Goal: Task Accomplishment & Management: Manage account settings

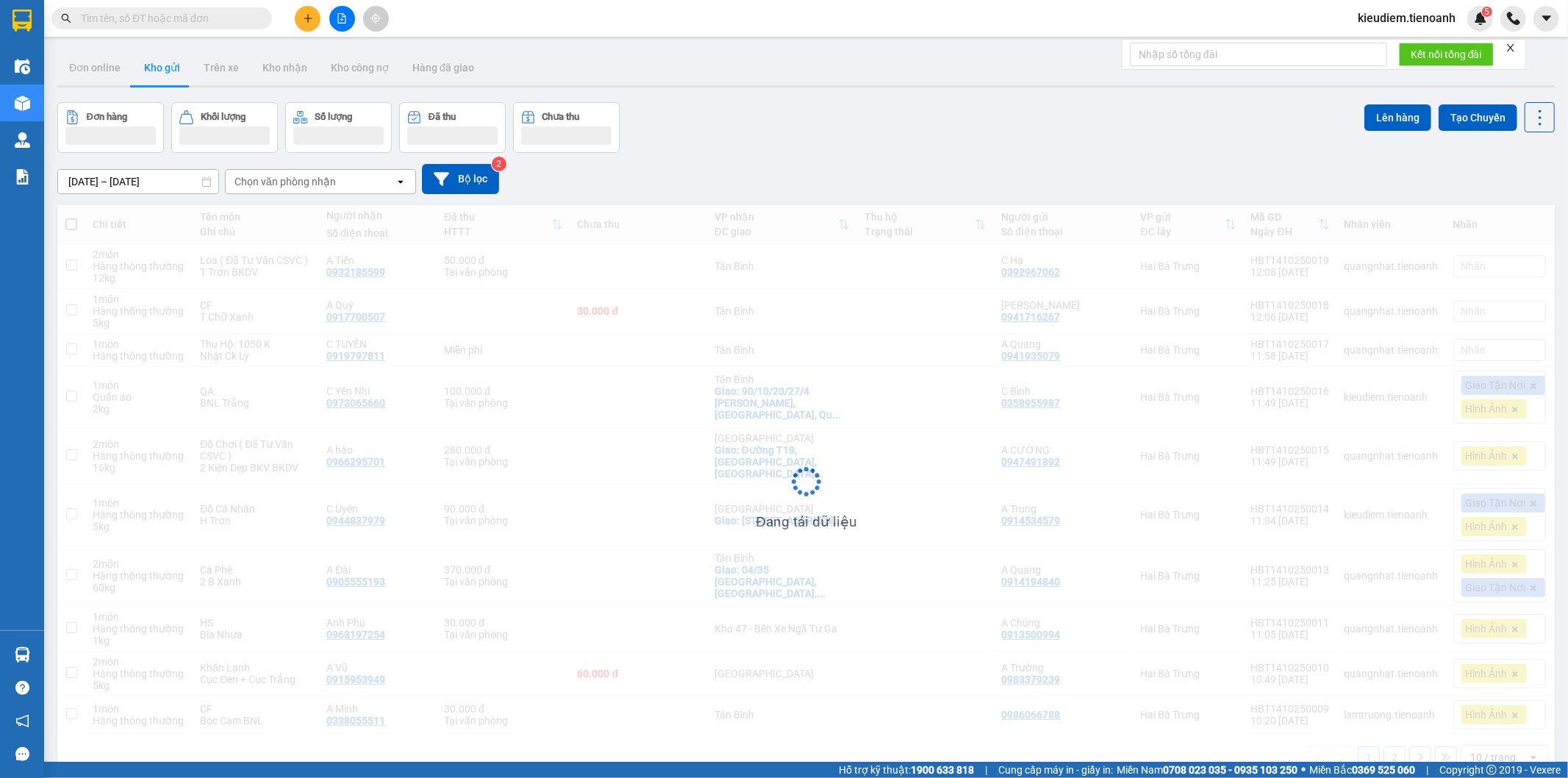
click at [156, 21] on input "text" at bounding box center [167, 18] width 173 height 16
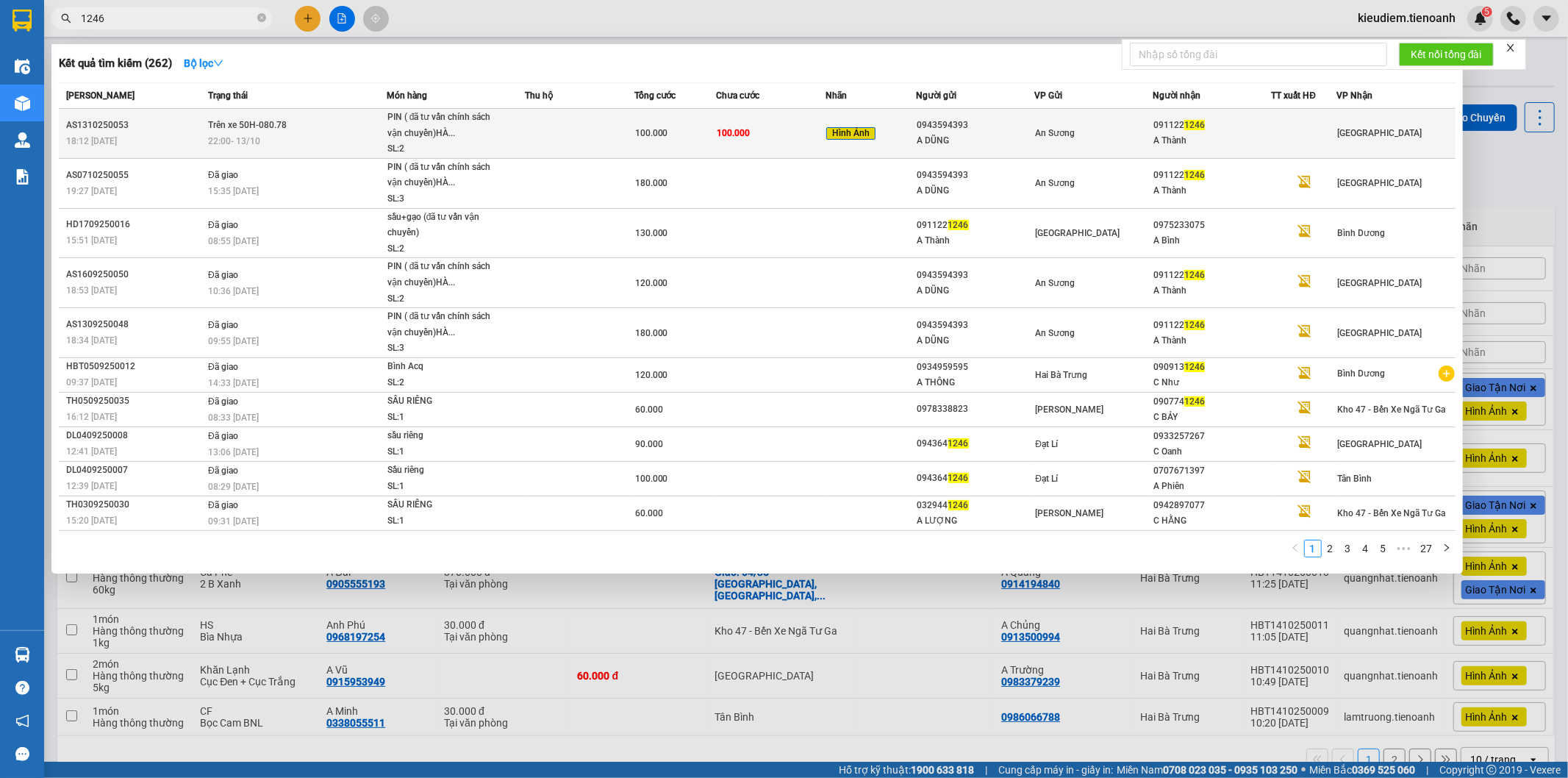
type input "1246"
click at [187, 134] on div "18:12 [DATE]" at bounding box center [135, 140] width 137 height 16
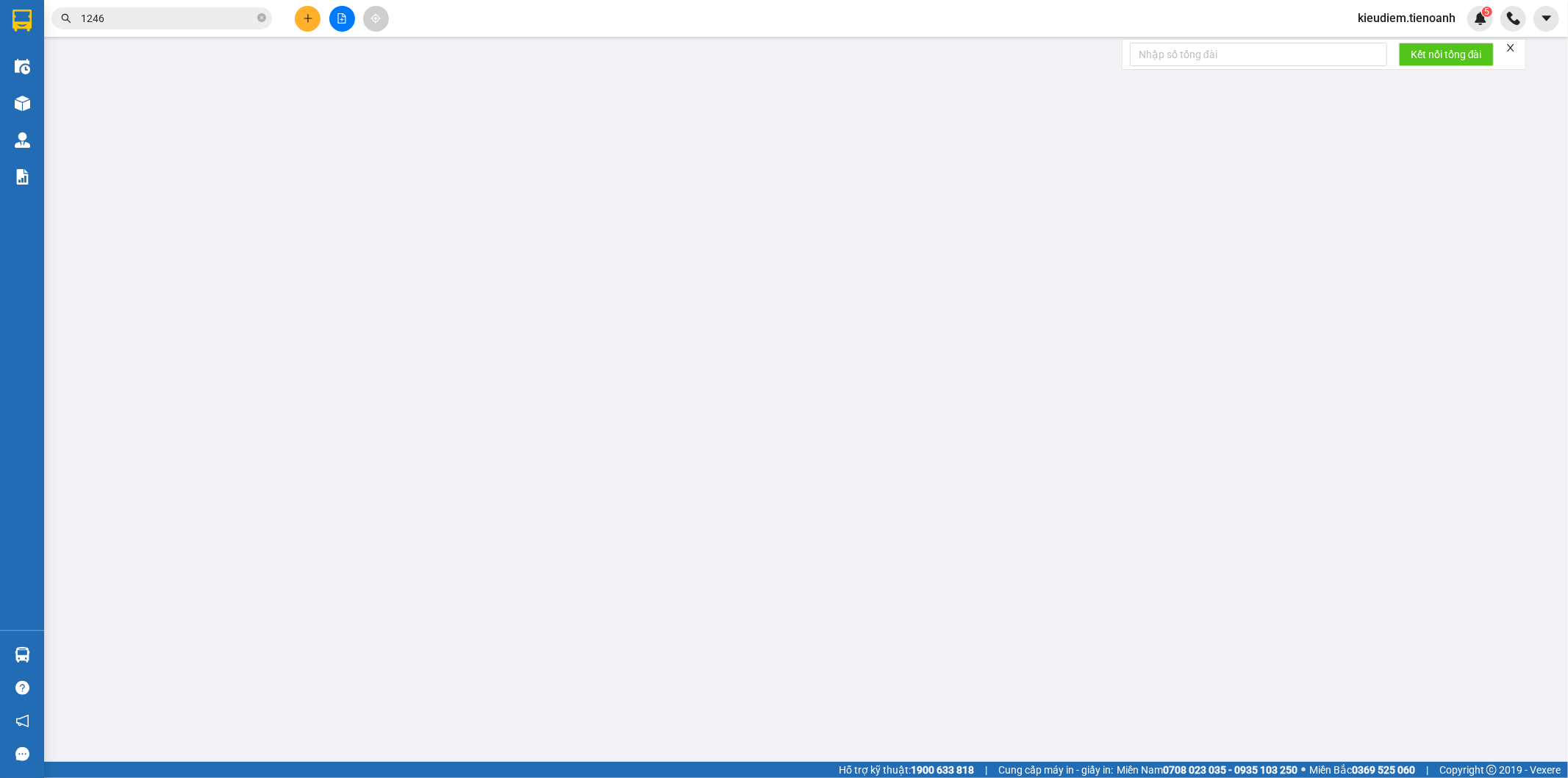
type input "0911221246"
type input "A Thành"
type input "0943594393"
type input "A DŨNG"
type input "0"
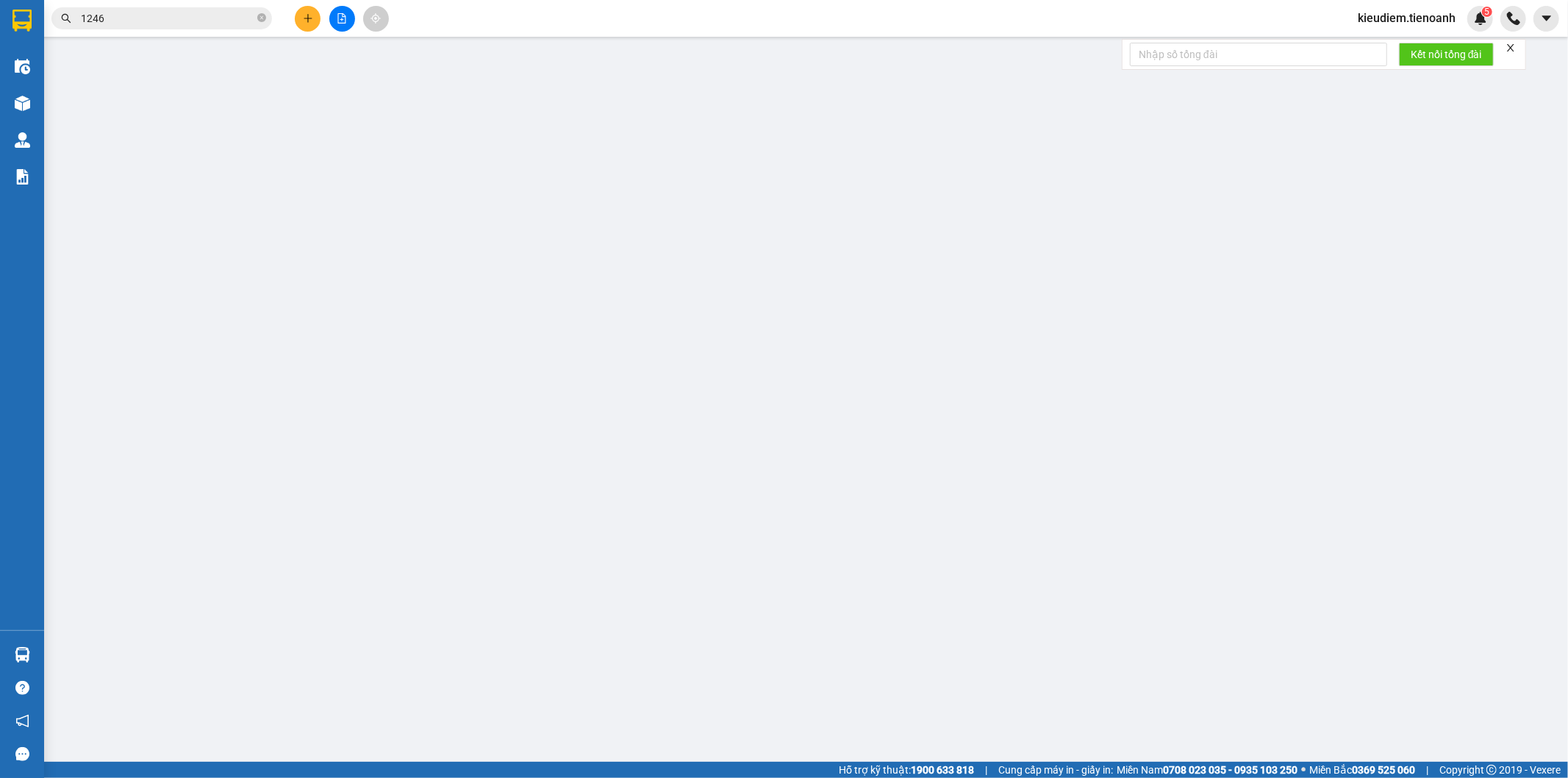
type input "100.000"
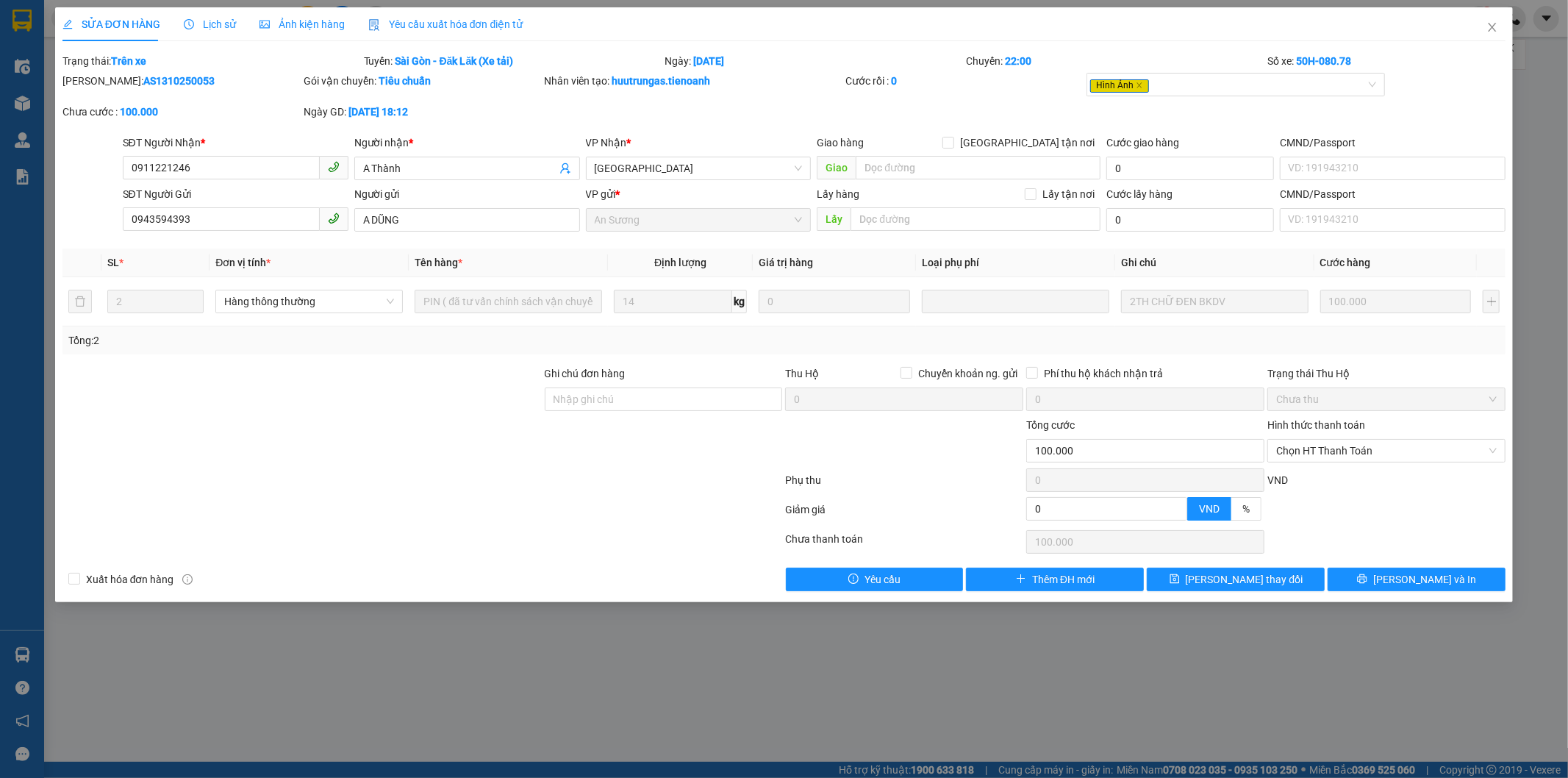
click at [939, 108] on div "[PERSON_NAME]: AS1310250053 Gói vận chuyển: Tiêu chuẩn Nhân viên tạo: huutrunga…" at bounding box center [784, 103] width 1447 height 62
click at [221, 24] on span "Lịch sử" at bounding box center [210, 24] width 52 height 11
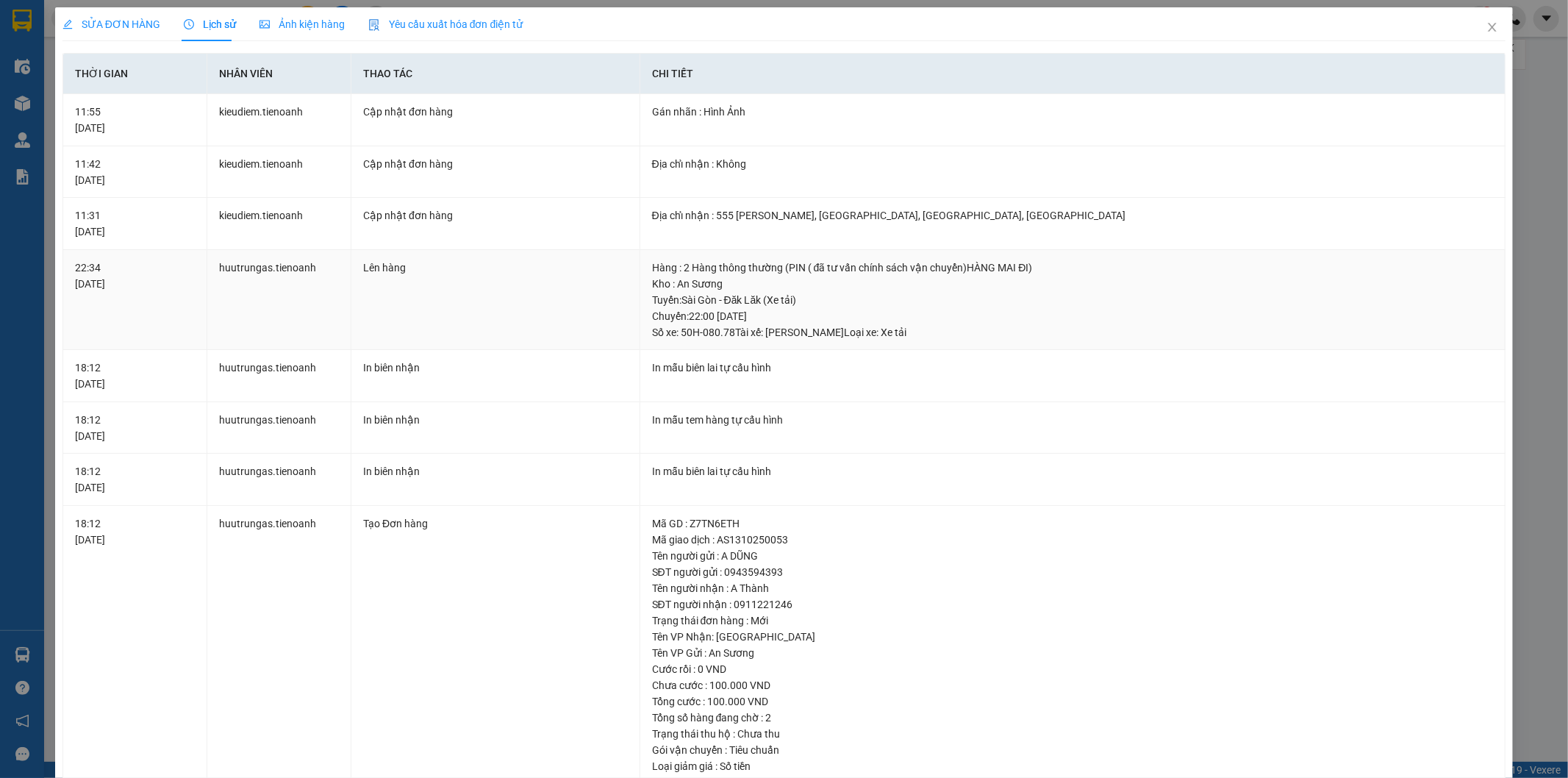
click at [777, 308] on div "Tuyến : [GEOGRAPHIC_DATA] - Đăk Lăk (Xe tải) Chuyến: 22:00 [DATE] Số xe: 50H-08…" at bounding box center [1073, 317] width 842 height 49
click at [761, 333] on div "Tuyến : [GEOGRAPHIC_DATA] - Đăk Lăk (Xe tải) Chuyến: 22:00 [DATE] Số xe: 50H-08…" at bounding box center [1073, 317] width 842 height 49
click at [836, 334] on div "Tuyến : [GEOGRAPHIC_DATA] - Đăk Lăk (Xe tải) Chuyến: 22:00 [DATE] Số xe: 50H-08…" at bounding box center [1073, 317] width 842 height 49
drag, startPoint x: 766, startPoint y: 333, endPoint x: 856, endPoint y: 349, distance: 91.4
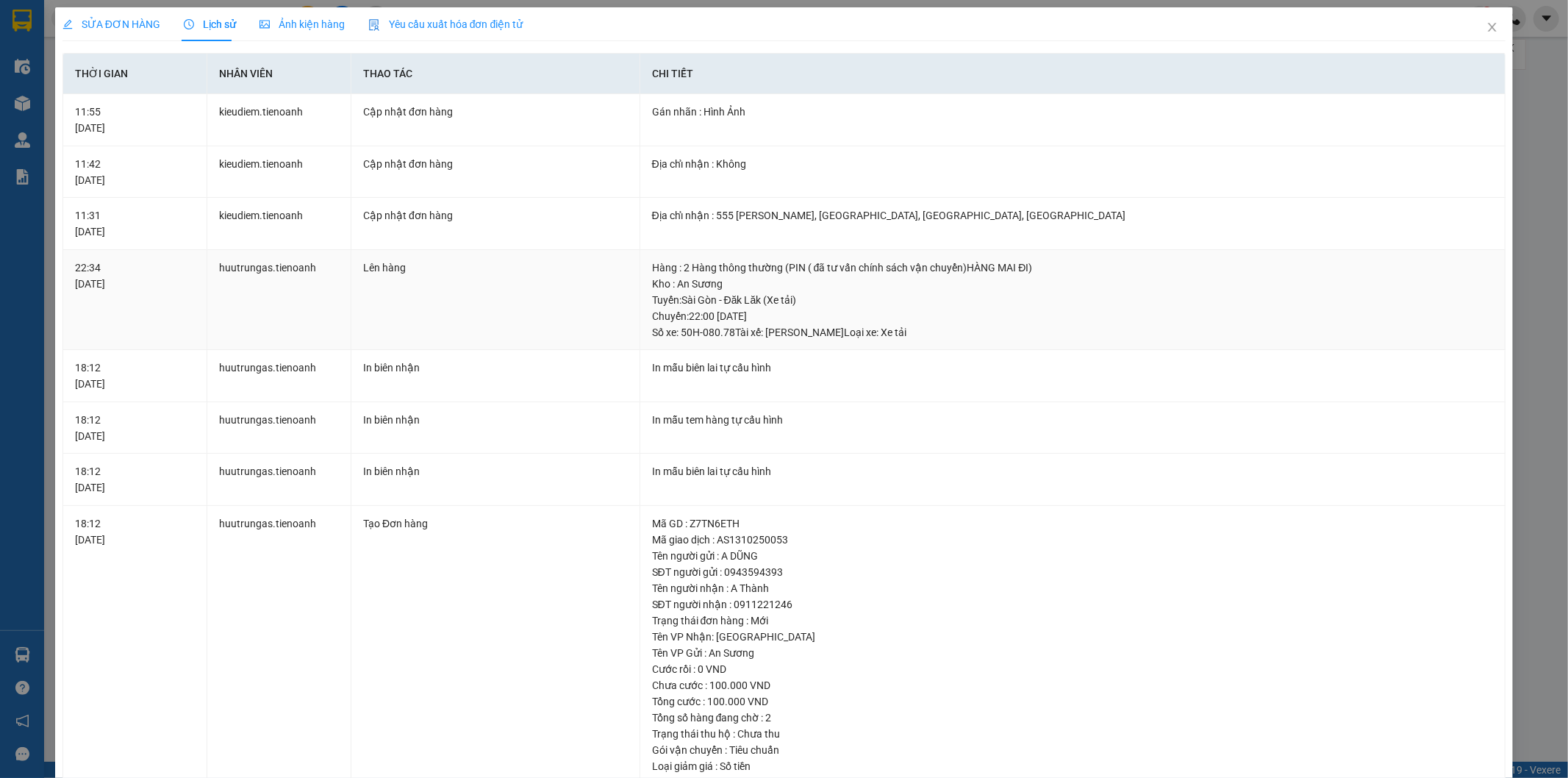
click at [856, 349] on td "Hàng : 2 Hàng thông thường (PIN ( đã tư vấn chính sách vận chuyển)HÀNG MAI ĐI) …" at bounding box center [1073, 301] width 866 height 101
click at [812, 334] on div "Tuyến : [GEOGRAPHIC_DATA] - Đăk Lăk (Xe tải) Chuyến: 22:00 [DATE] Số xe: 50H-08…" at bounding box center [1073, 317] width 842 height 49
drag, startPoint x: 763, startPoint y: 334, endPoint x: 858, endPoint y: 344, distance: 95.5
click at [858, 344] on td "Hàng : 2 Hàng thông thường (PIN ( đã tư vấn chính sách vận chuyển)HÀNG MAI ĐI) …" at bounding box center [1073, 301] width 866 height 101
click at [95, 62] on th "Thời gian" at bounding box center [135, 73] width 144 height 40
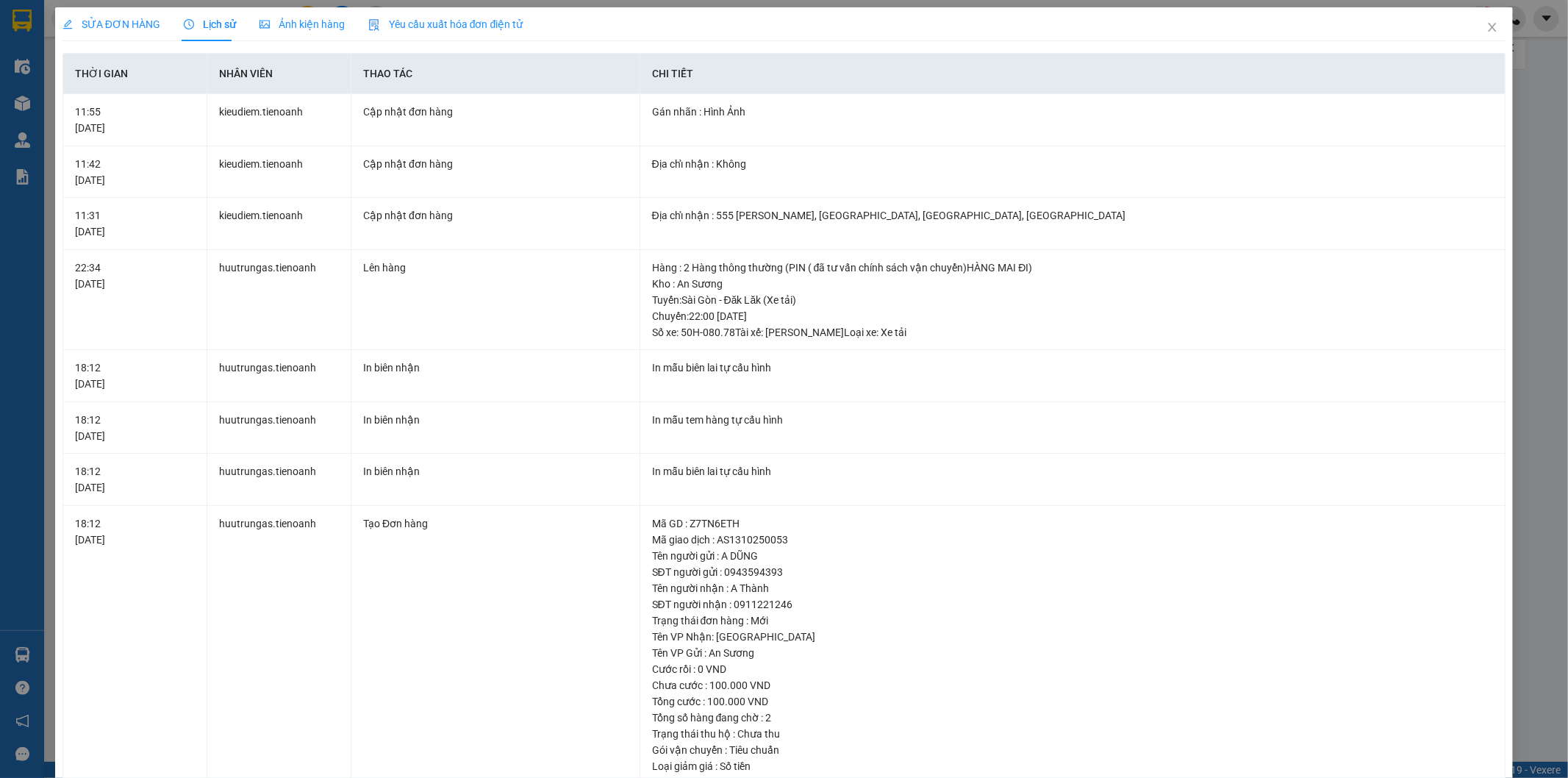
click at [95, 26] on span "SỬA ĐƠN HÀNG" at bounding box center [111, 24] width 98 height 11
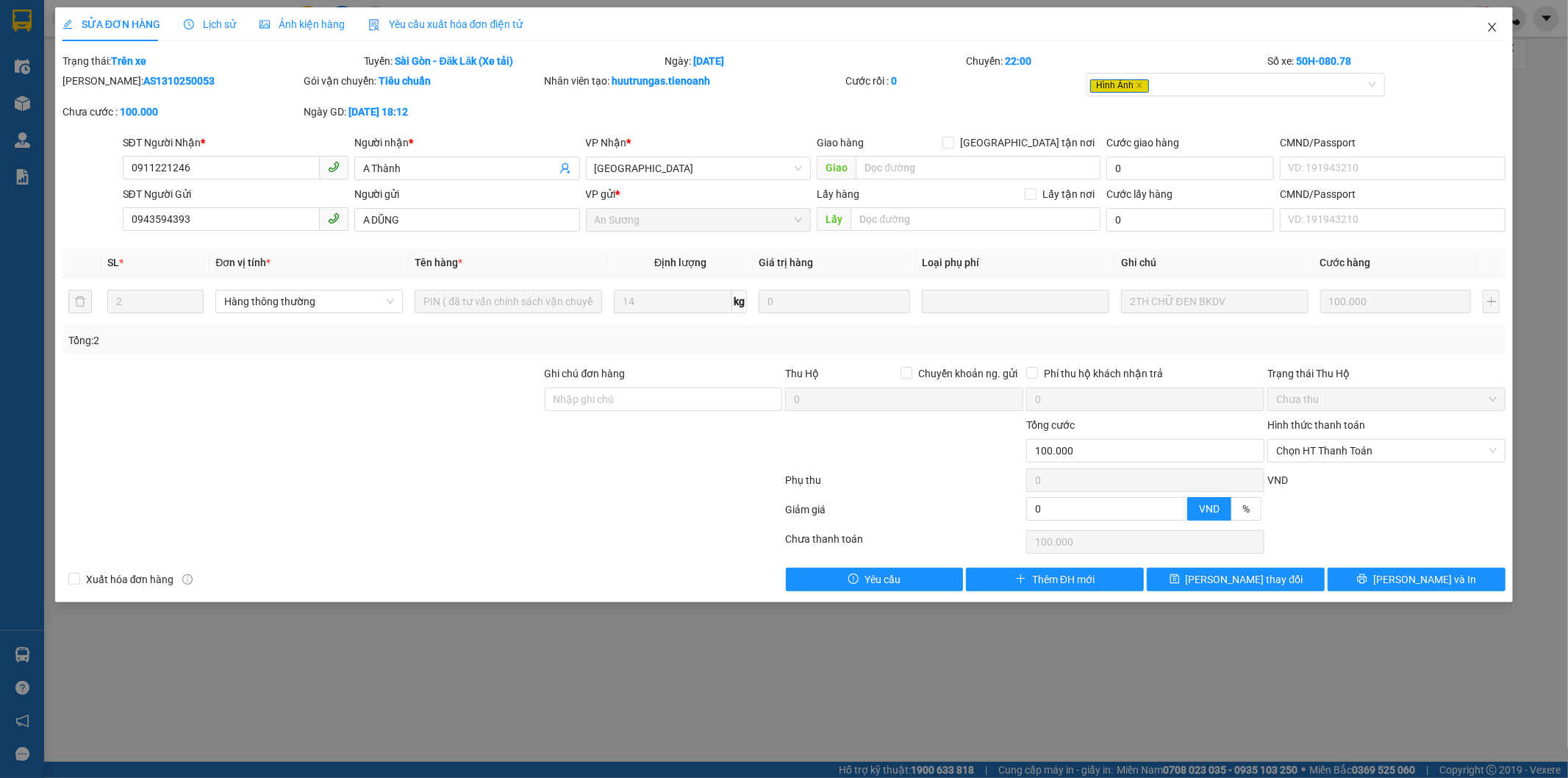
click at [1501, 25] on span "Close" at bounding box center [1492, 28] width 41 height 41
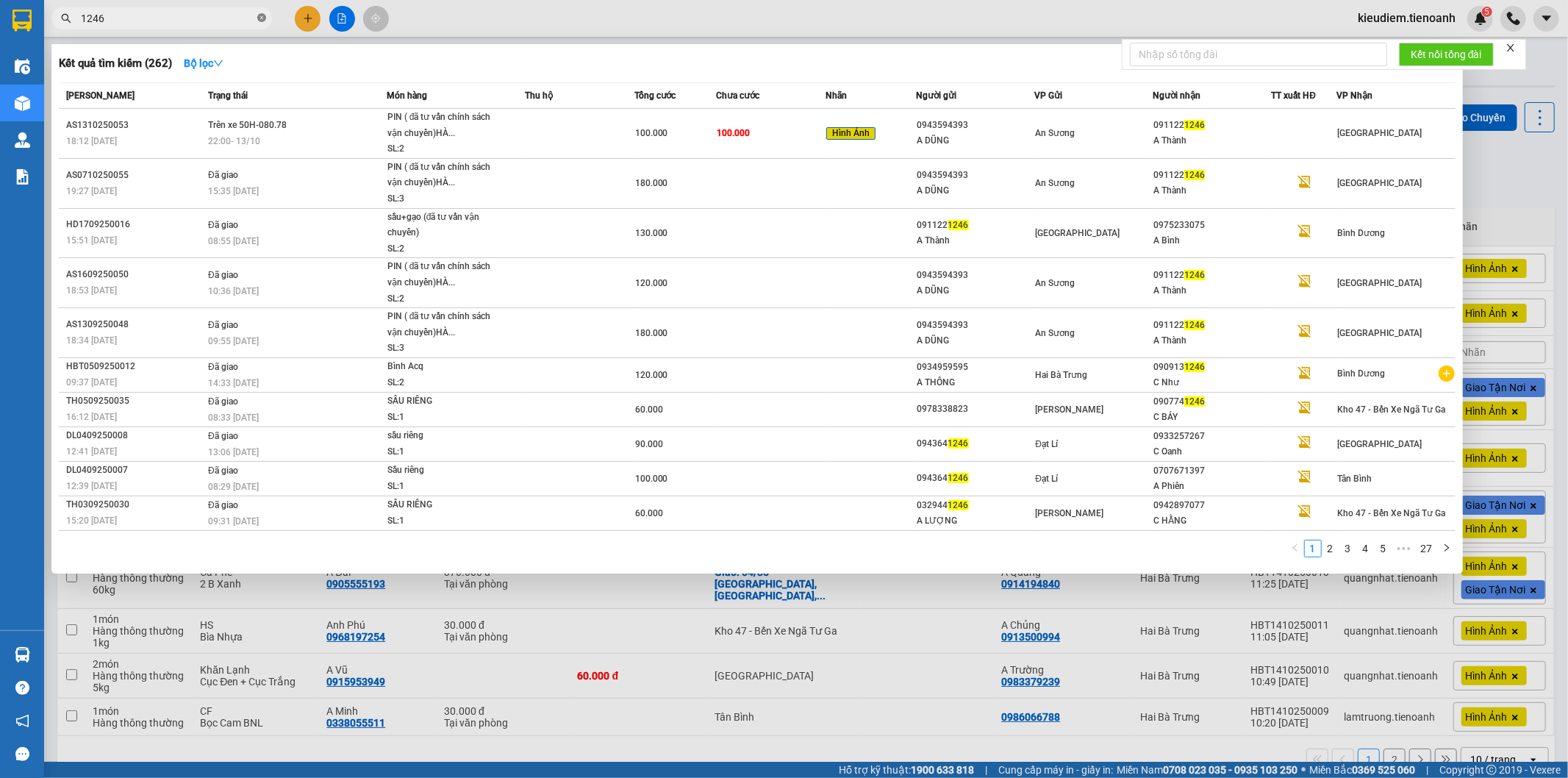
click at [263, 18] on icon "close-circle" at bounding box center [262, 18] width 9 height 9
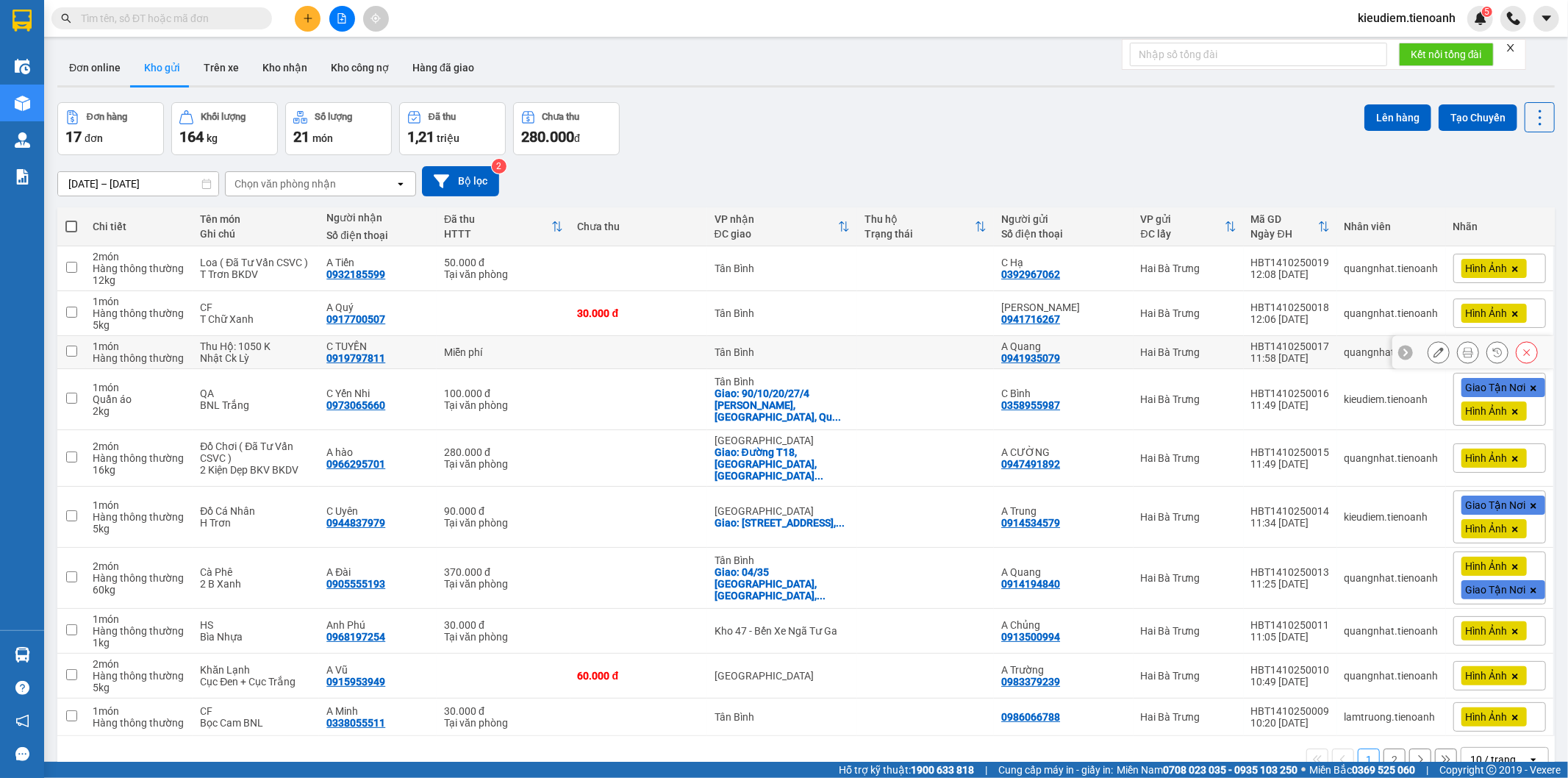
scroll to position [68, 0]
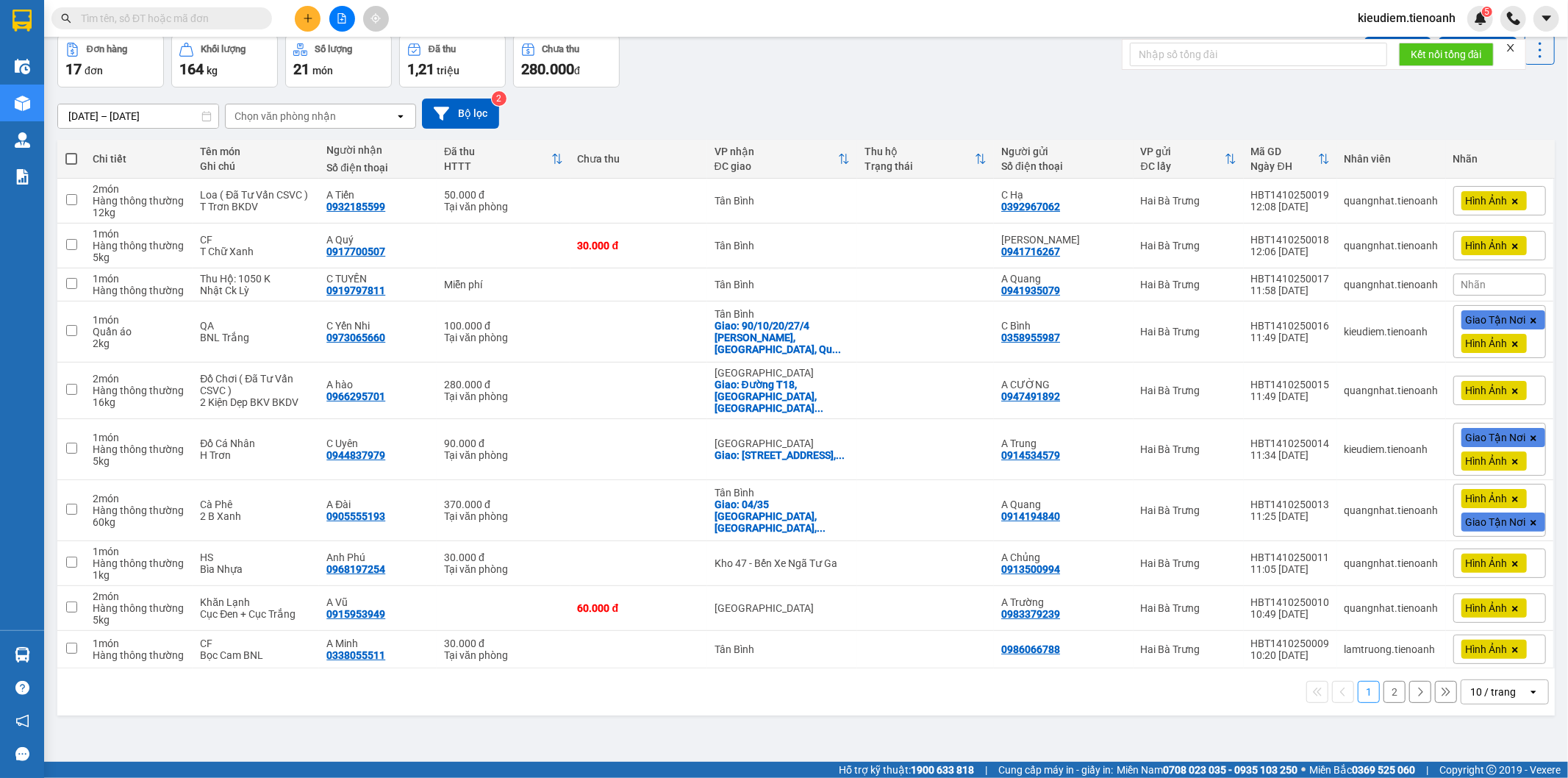
click at [1512, 697] on div "1 2 10 / trang open" at bounding box center [806, 692] width 1498 height 47
click at [1495, 687] on div "10 / trang" at bounding box center [1493, 692] width 46 height 15
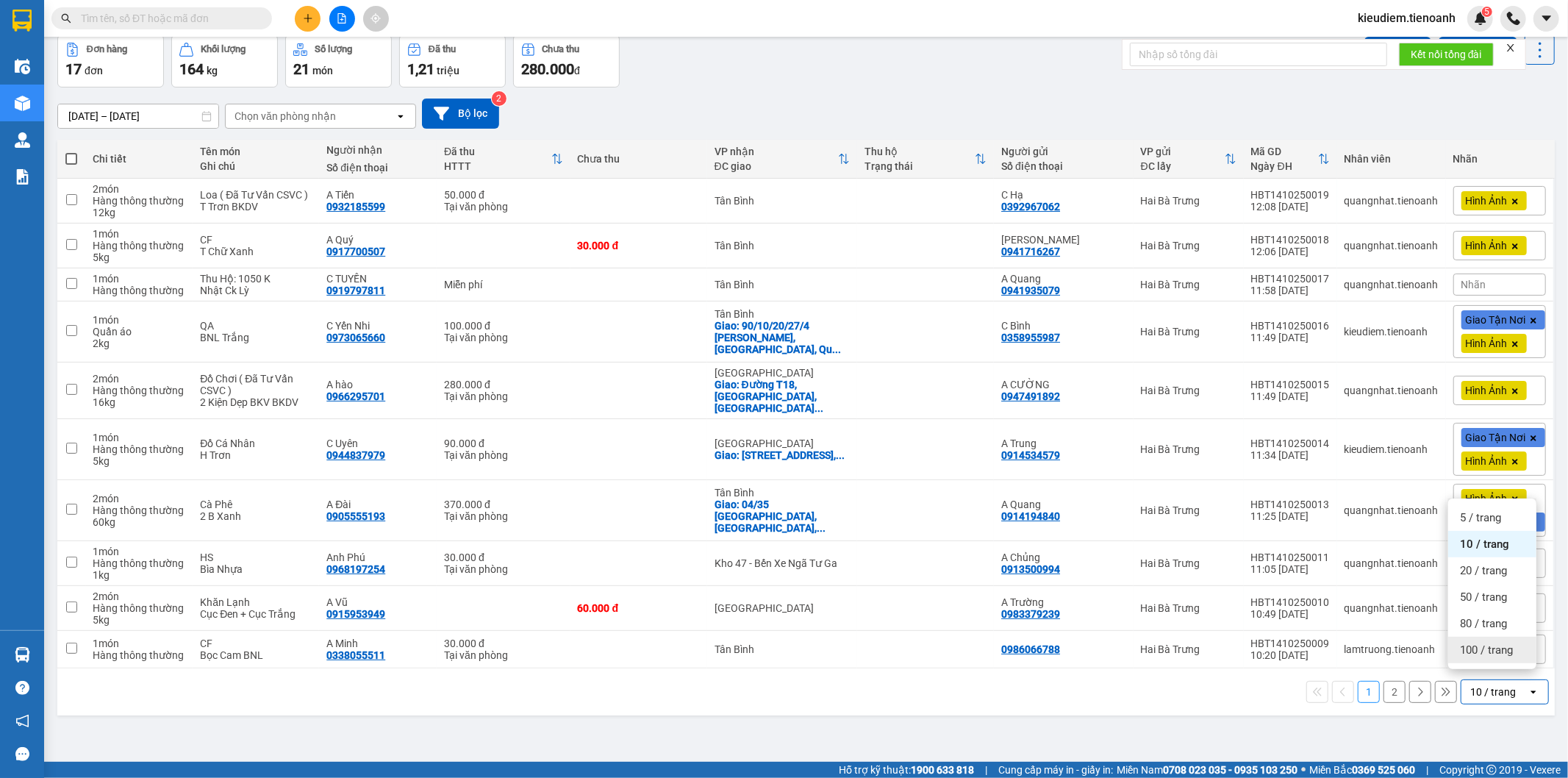
click at [1488, 653] on span "100 / trang" at bounding box center [1486, 650] width 53 height 15
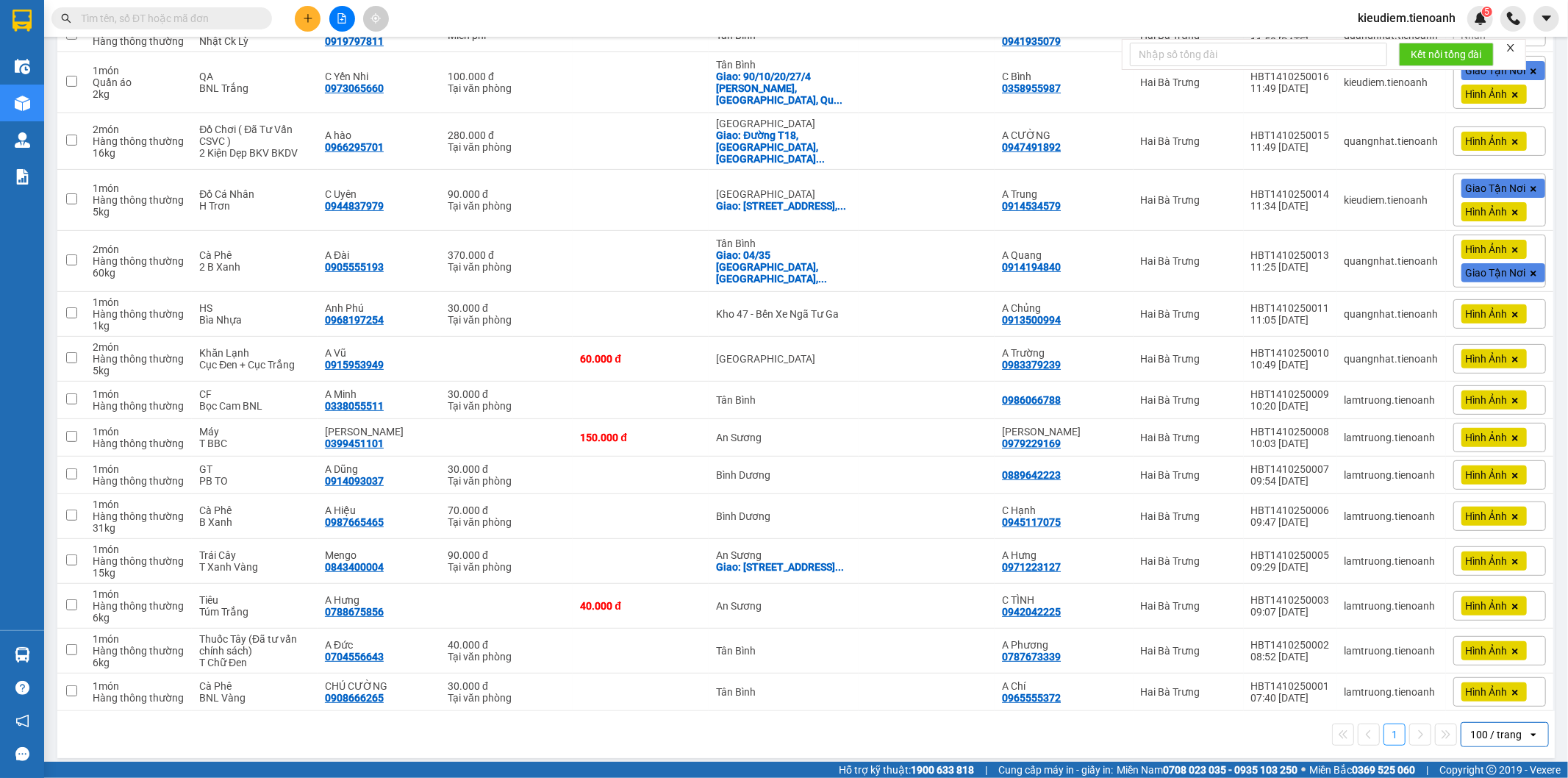
scroll to position [0, 0]
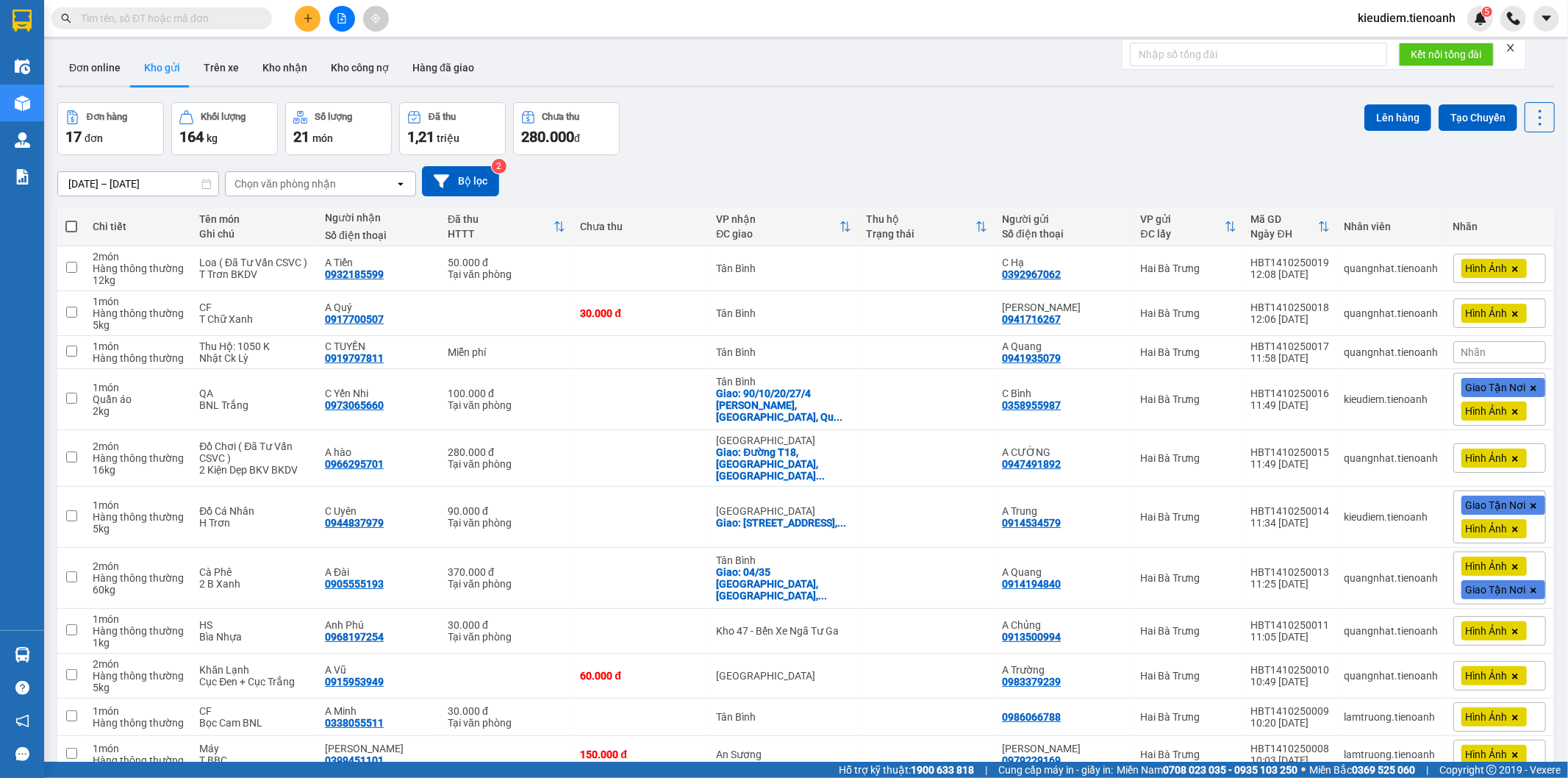
click at [974, 171] on div "[DATE] – [DATE] Press the down arrow key to interact with the calendar and sele…" at bounding box center [806, 182] width 1498 height 31
click at [1145, 171] on div "[DATE] – [DATE] Press the down arrow key to interact with the calendar and sele…" at bounding box center [806, 182] width 1498 height 31
